Goal: Transaction & Acquisition: Book appointment/travel/reservation

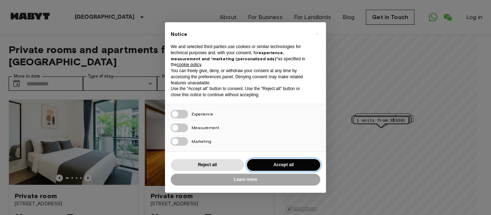
click at [283, 160] on button "Accept all" at bounding box center [283, 165] width 73 height 12
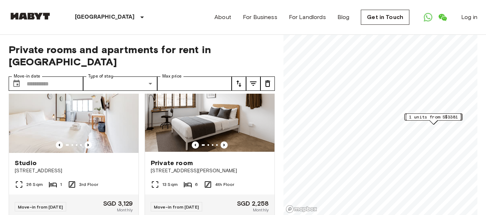
click at [139, 97] on div "Private room 3 & 5 Yong Siak Street 13 Sqm 6 4th Floor Move-in from 18 Nov 25 S…" at bounding box center [207, 140] width 136 height 159
click at [131, 102] on img at bounding box center [73, 110] width 129 height 86
click at [426, 13] on icon "Open WhatsApp" at bounding box center [428, 17] width 9 height 9
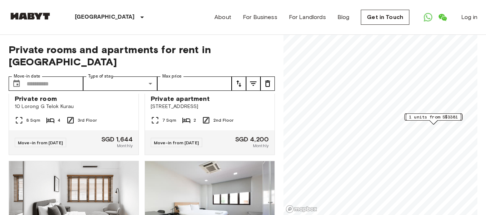
scroll to position [1573, 0]
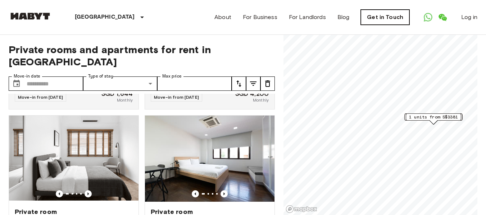
click at [387, 12] on link "Get in Touch" at bounding box center [385, 17] width 49 height 15
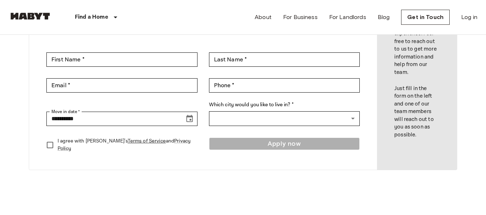
scroll to position [93, 0]
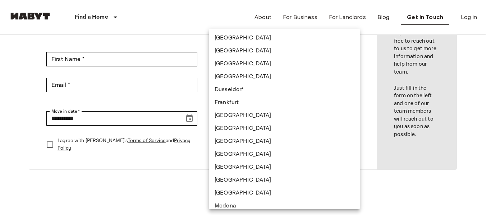
click at [283, 124] on body "**********" at bounding box center [245, 213] width 491 height 613
click at [194, 185] on div at bounding box center [245, 107] width 491 height 215
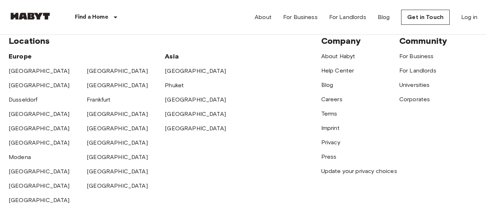
scroll to position [285, 0]
click at [429, 57] on link "For Business" at bounding box center [416, 56] width 35 height 7
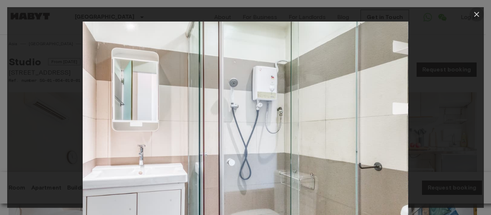
click at [476, 13] on icon "button" at bounding box center [476, 14] width 5 height 5
